Goal: Task Accomplishment & Management: Manage account settings

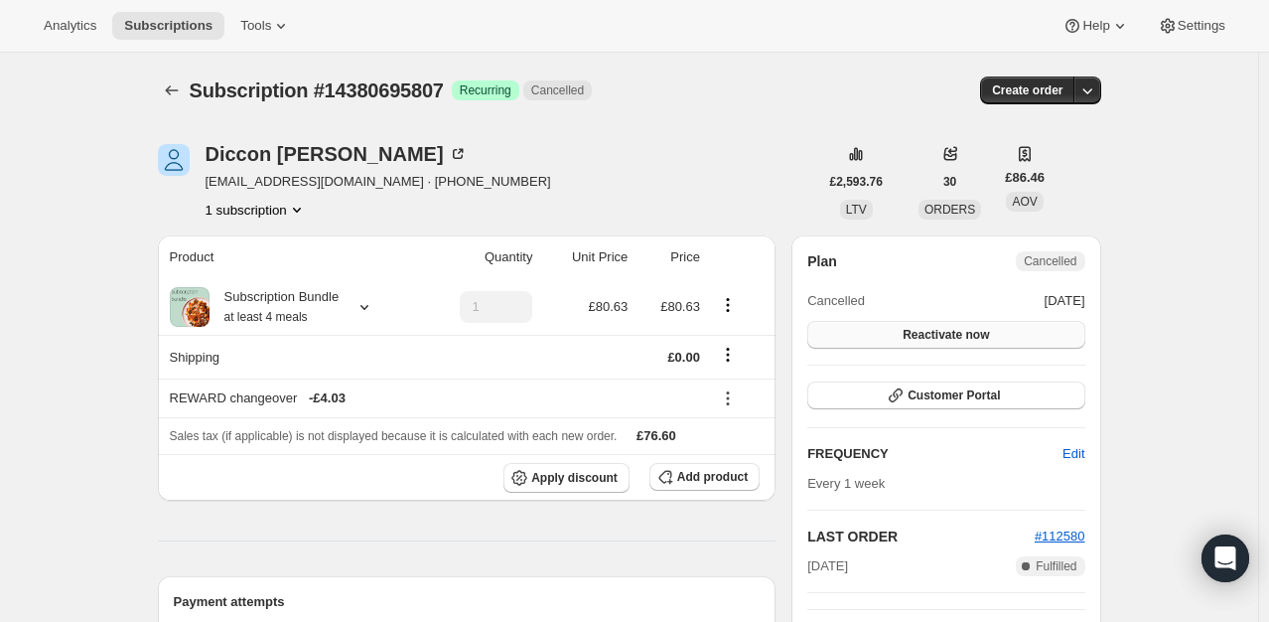
click at [982, 336] on span "Reactivate now" at bounding box center [946, 335] width 86 height 16
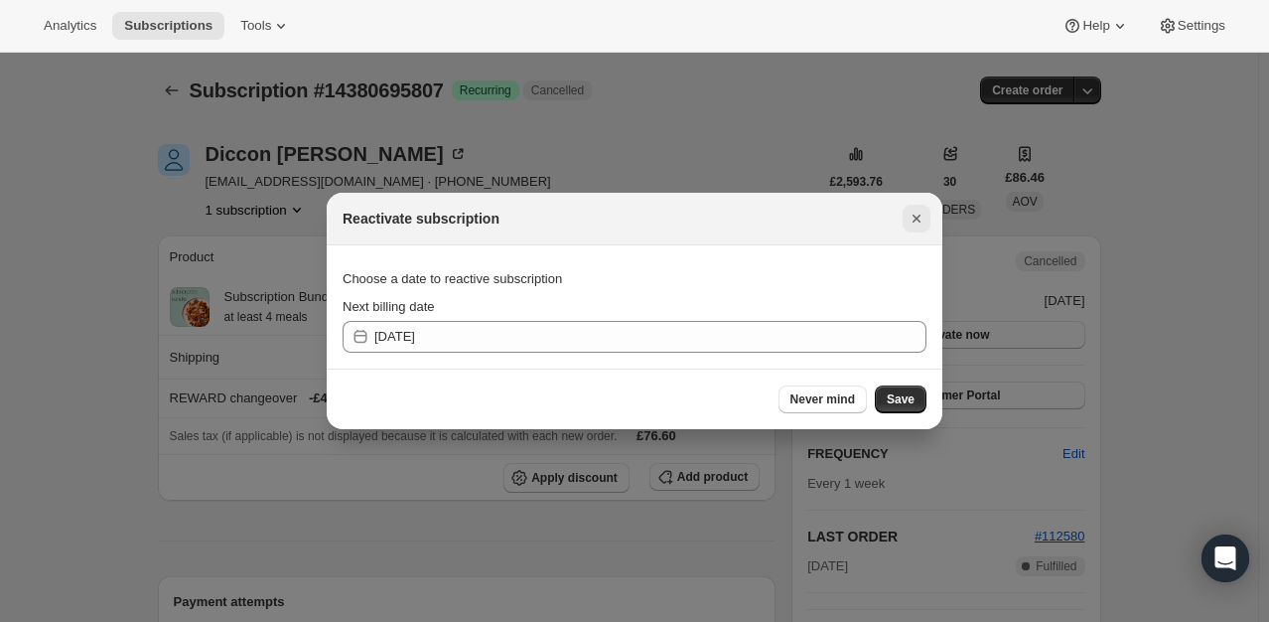
click at [918, 216] on icon "Close" at bounding box center [917, 219] width 20 height 20
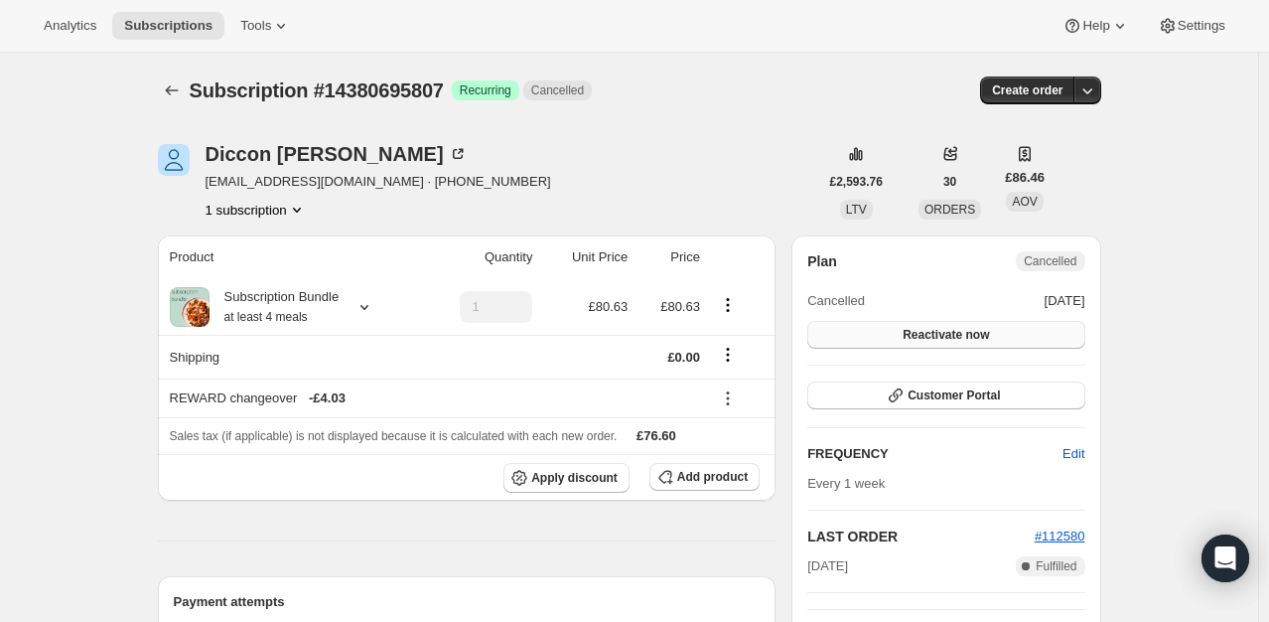
click at [1025, 336] on button "Reactivate now" at bounding box center [945, 335] width 277 height 28
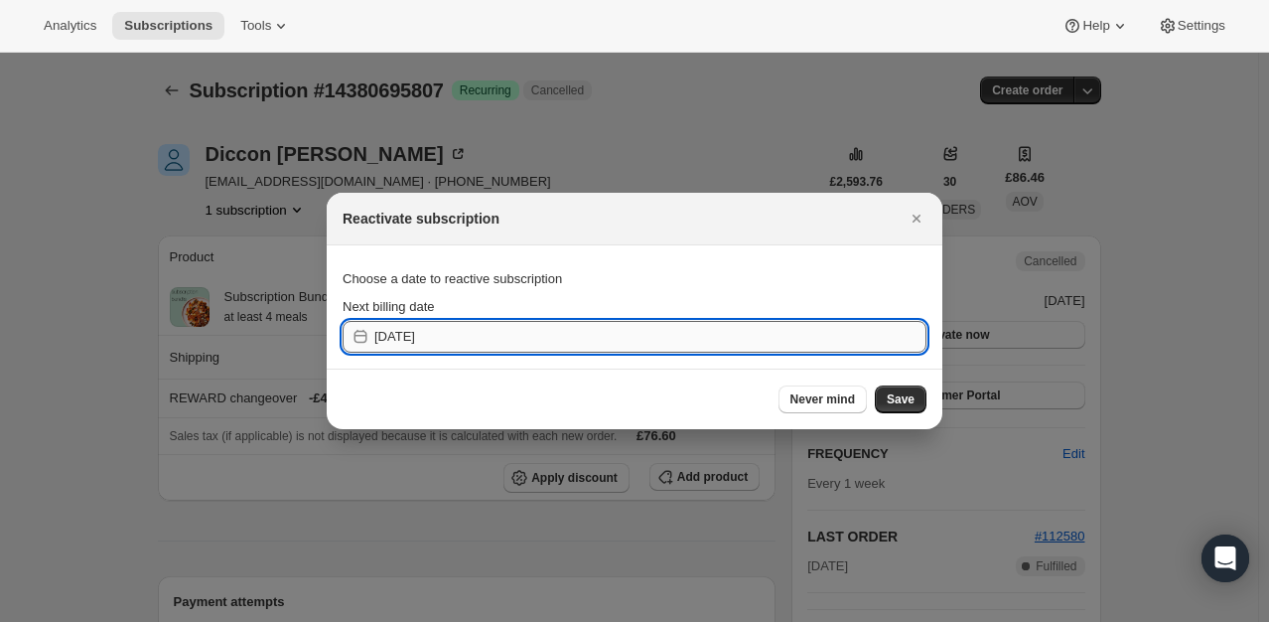
click at [568, 338] on input "2025-09-09" at bounding box center [650, 337] width 552 height 32
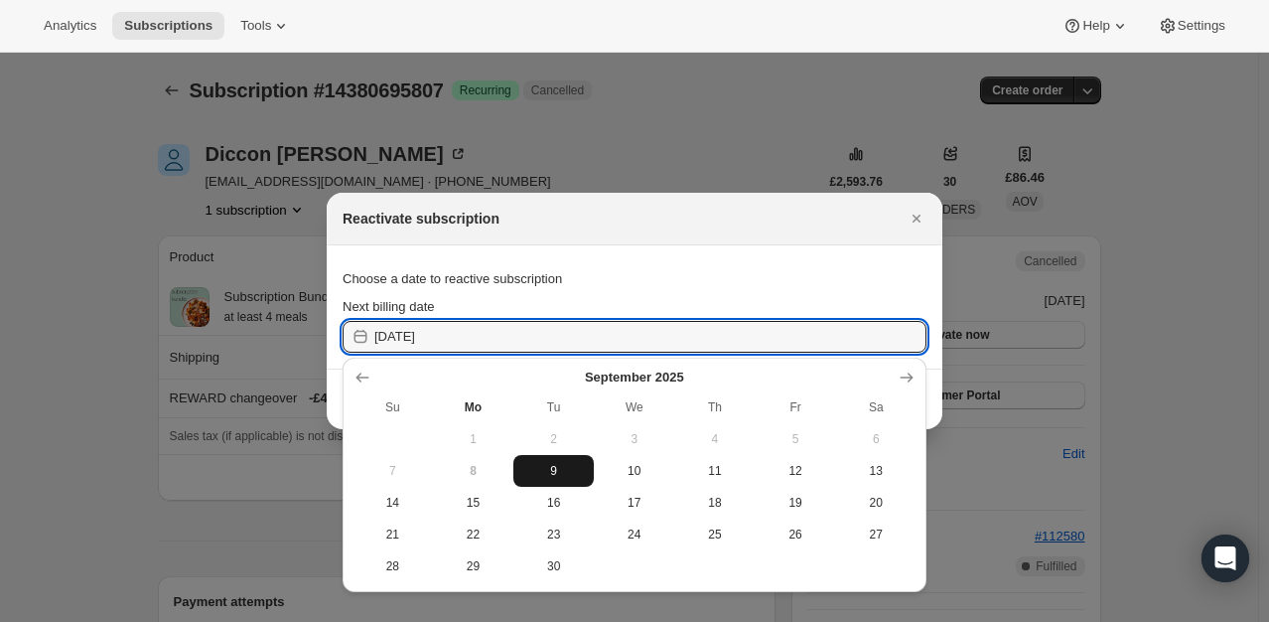
click at [564, 471] on span "9" at bounding box center [553, 471] width 65 height 16
type input "2025-09-08"
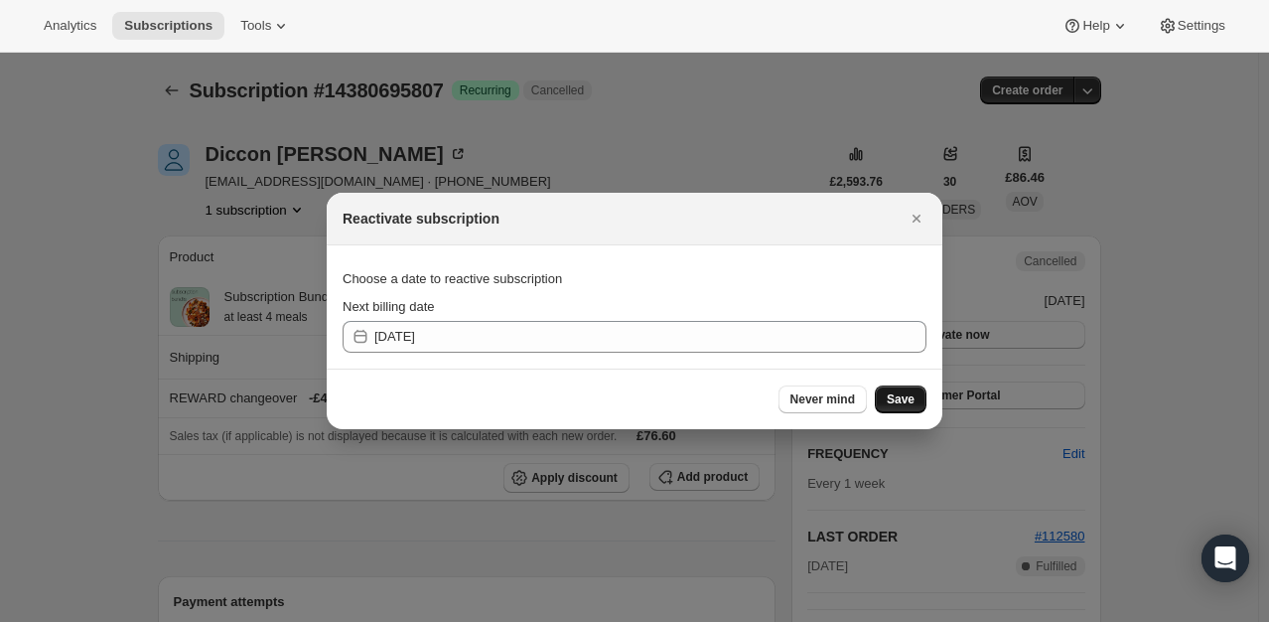
click at [893, 397] on span "Save" at bounding box center [901, 399] width 28 height 16
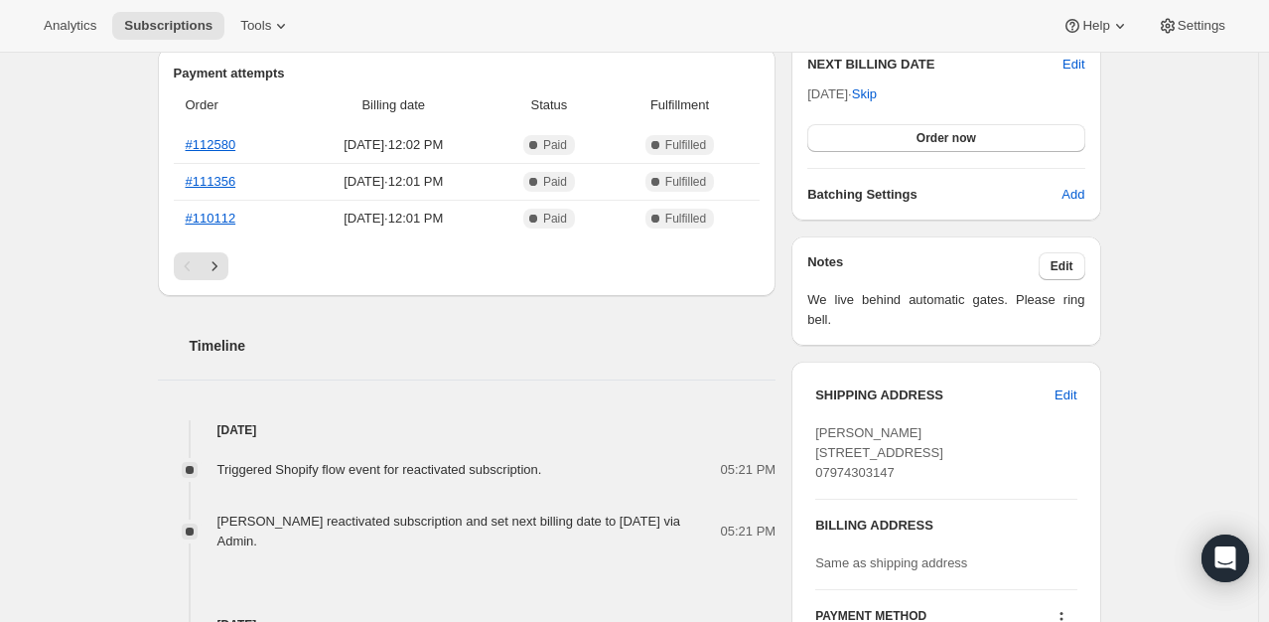
scroll to position [596, 0]
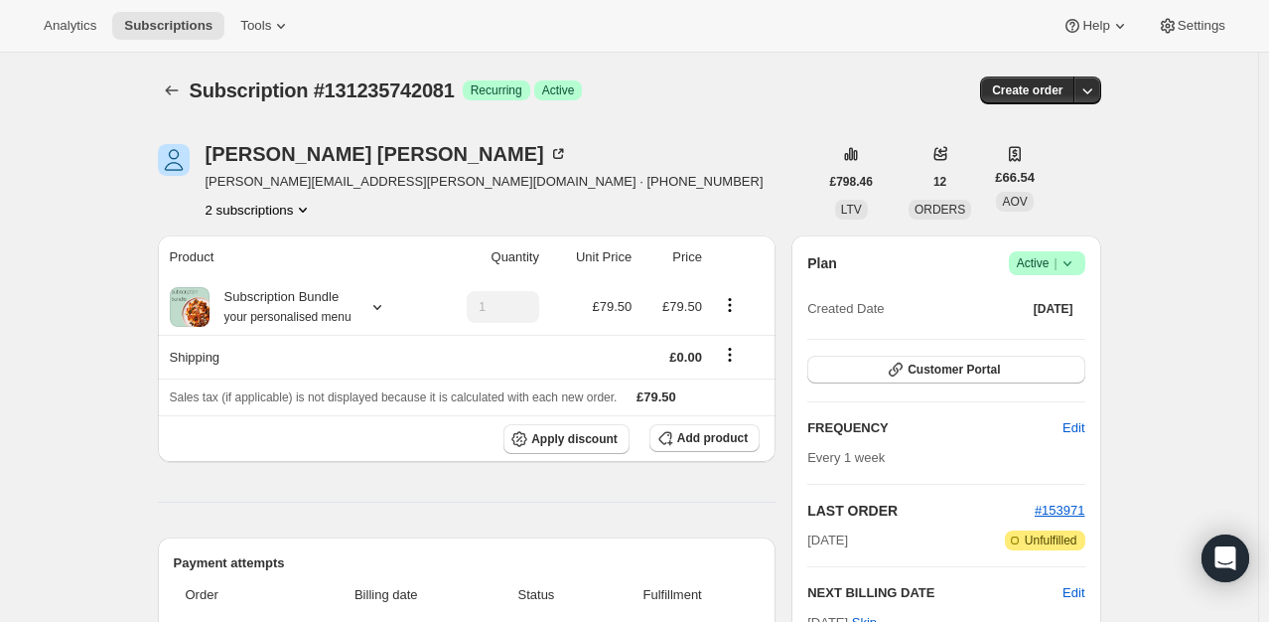
click at [1077, 261] on icon at bounding box center [1068, 263] width 20 height 20
click at [1002, 341] on span "Cancel subscription" at bounding box center [1053, 335] width 112 height 15
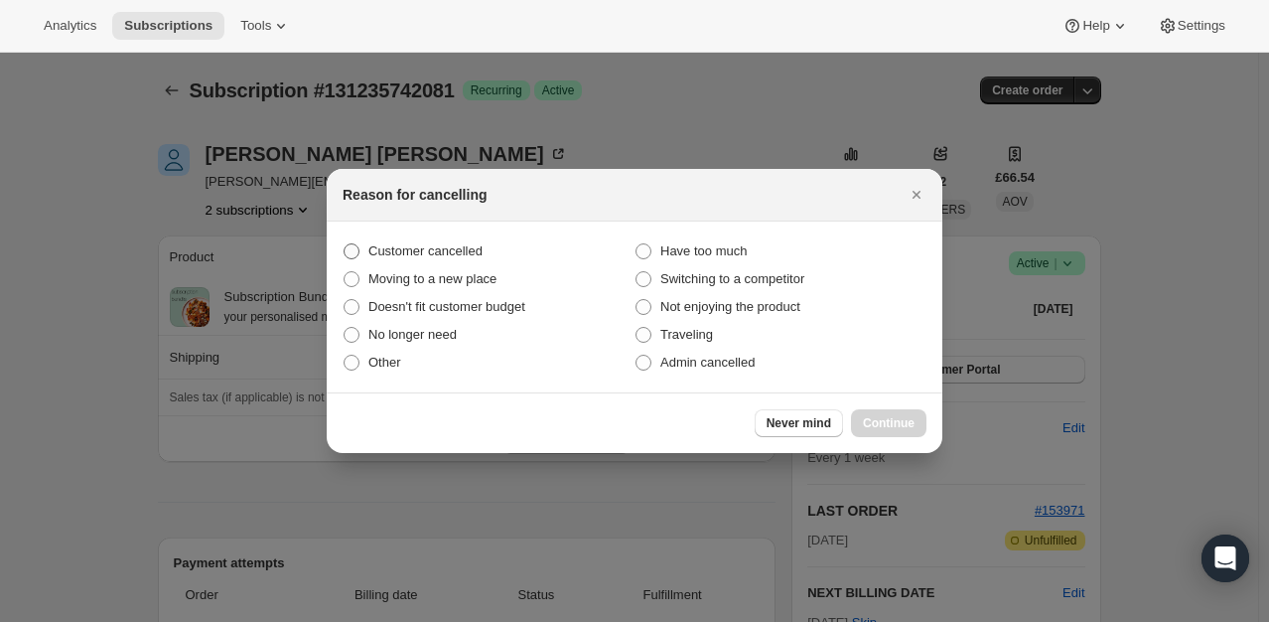
click at [459, 253] on span "Customer cancelled" at bounding box center [425, 250] width 114 height 15
click at [345, 244] on input "Customer cancelled" at bounding box center [344, 243] width 1 height 1
radio input "true"
click at [885, 427] on span "Continue" at bounding box center [889, 423] width 52 height 16
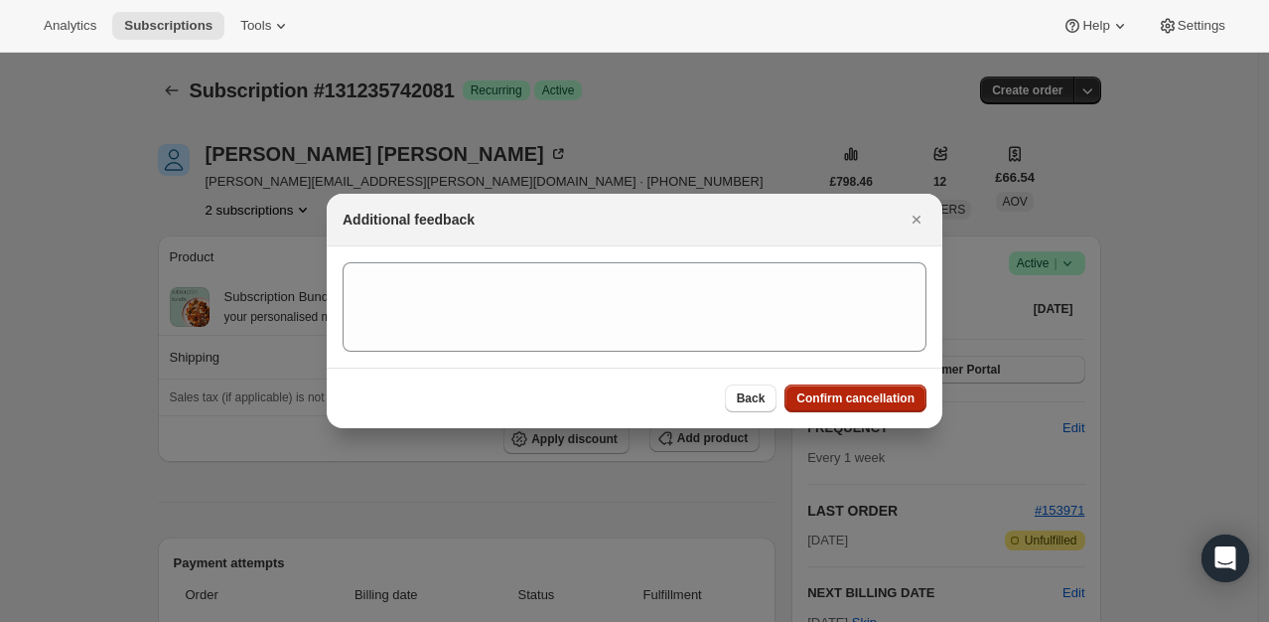
click at [879, 398] on span "Confirm cancellation" at bounding box center [855, 398] width 118 height 16
